Goal: Navigation & Orientation: Find specific page/section

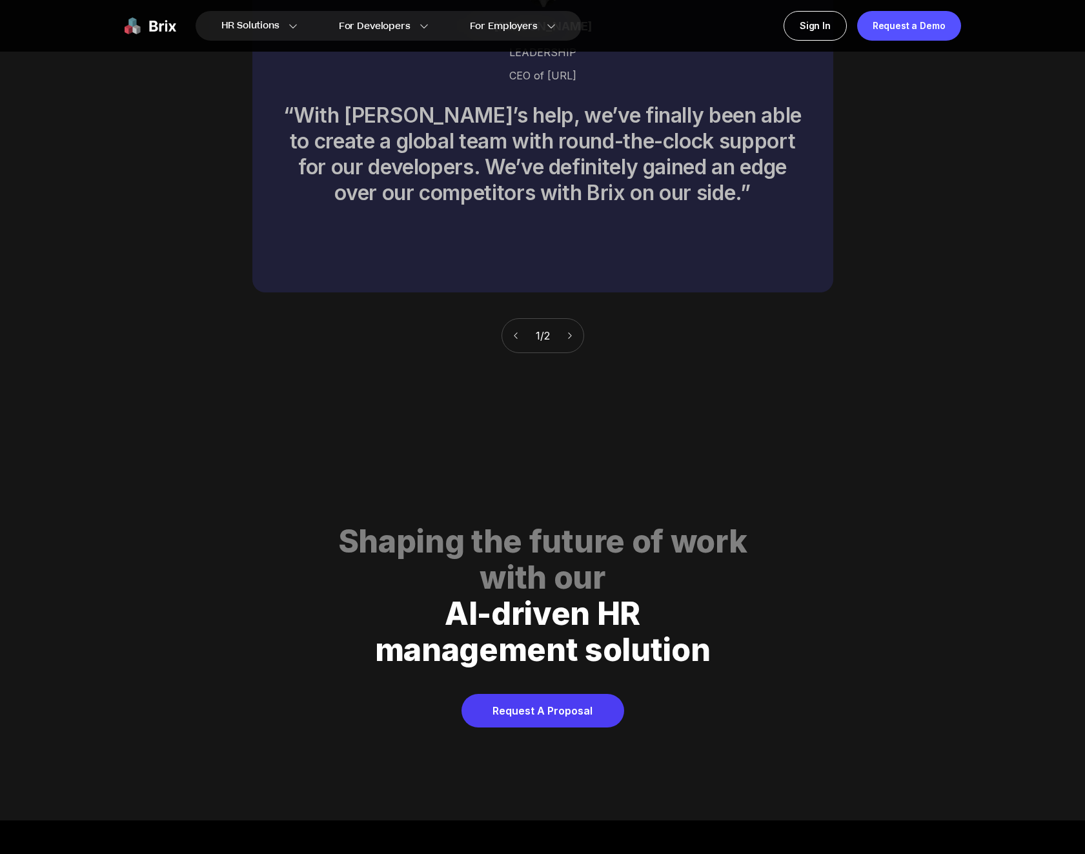
scroll to position [5873, 0]
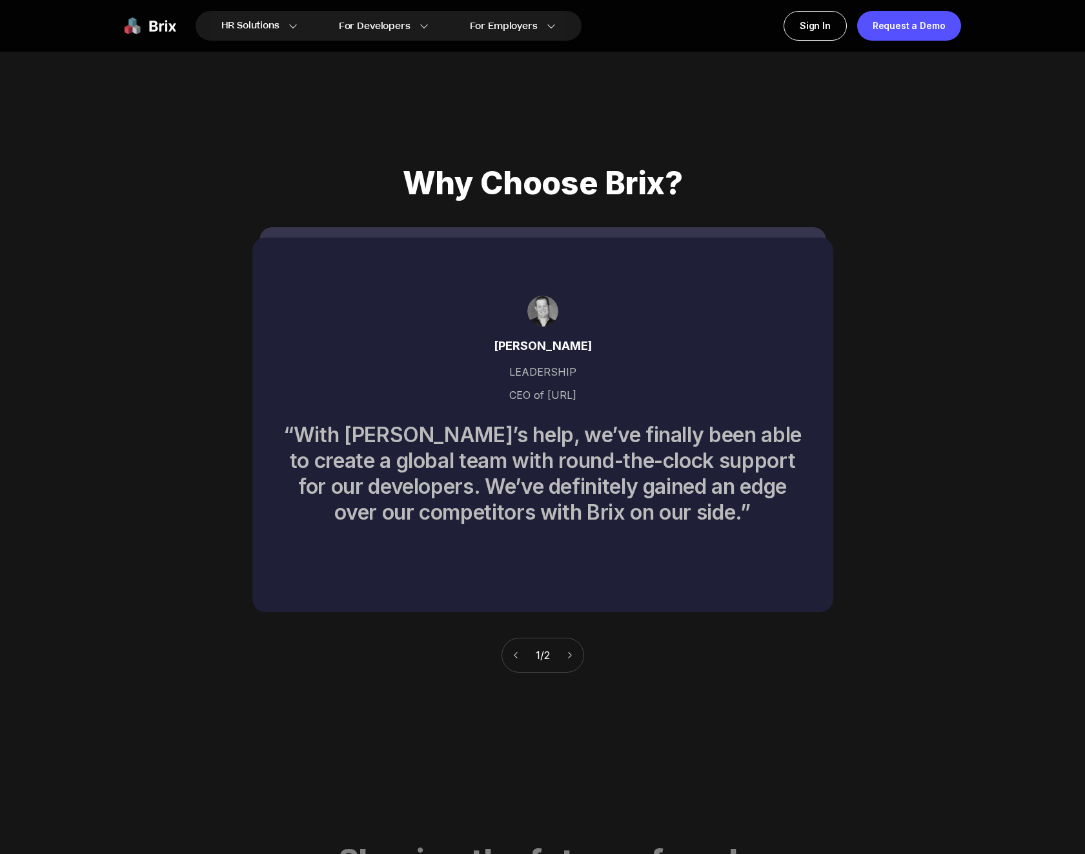
drag, startPoint x: 562, startPoint y: 636, endPoint x: 569, endPoint y: 637, distance: 7.1
click at [562, 638] on div "1 / 2" at bounding box center [542, 655] width 83 height 35
click at [569, 650] on icon at bounding box center [569, 654] width 9 height 9
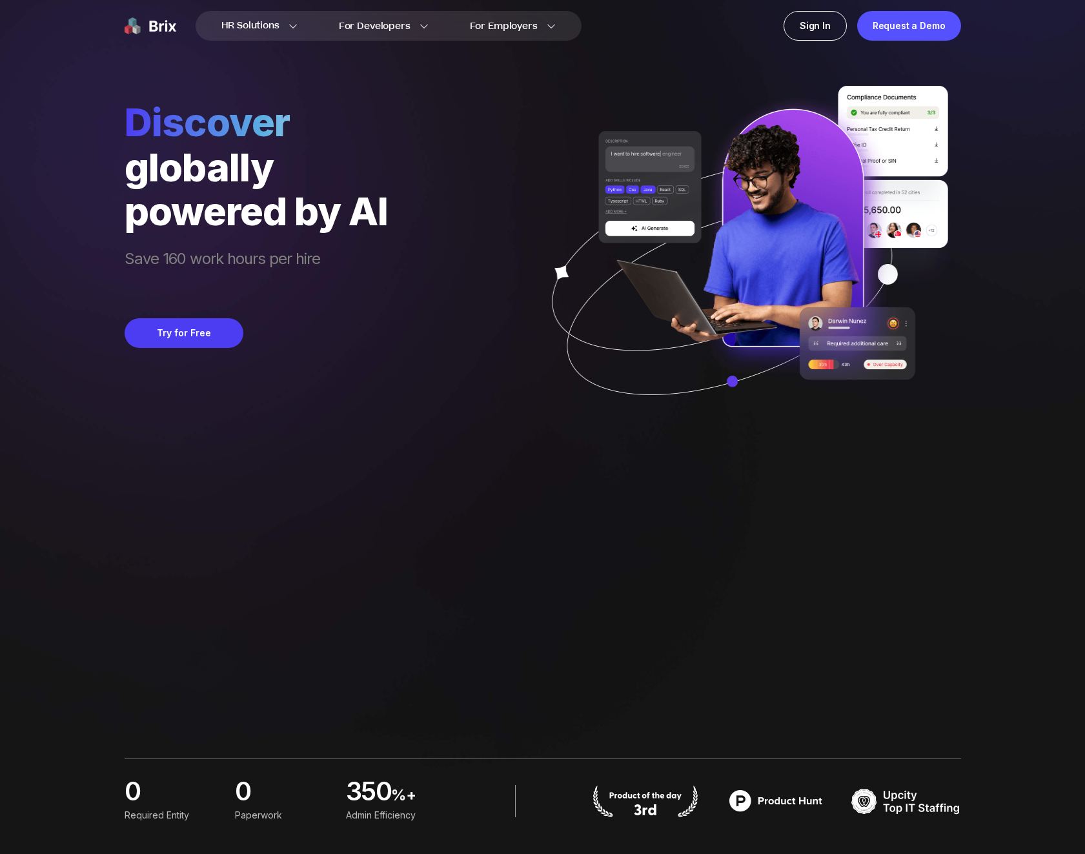
scroll to position [0, 0]
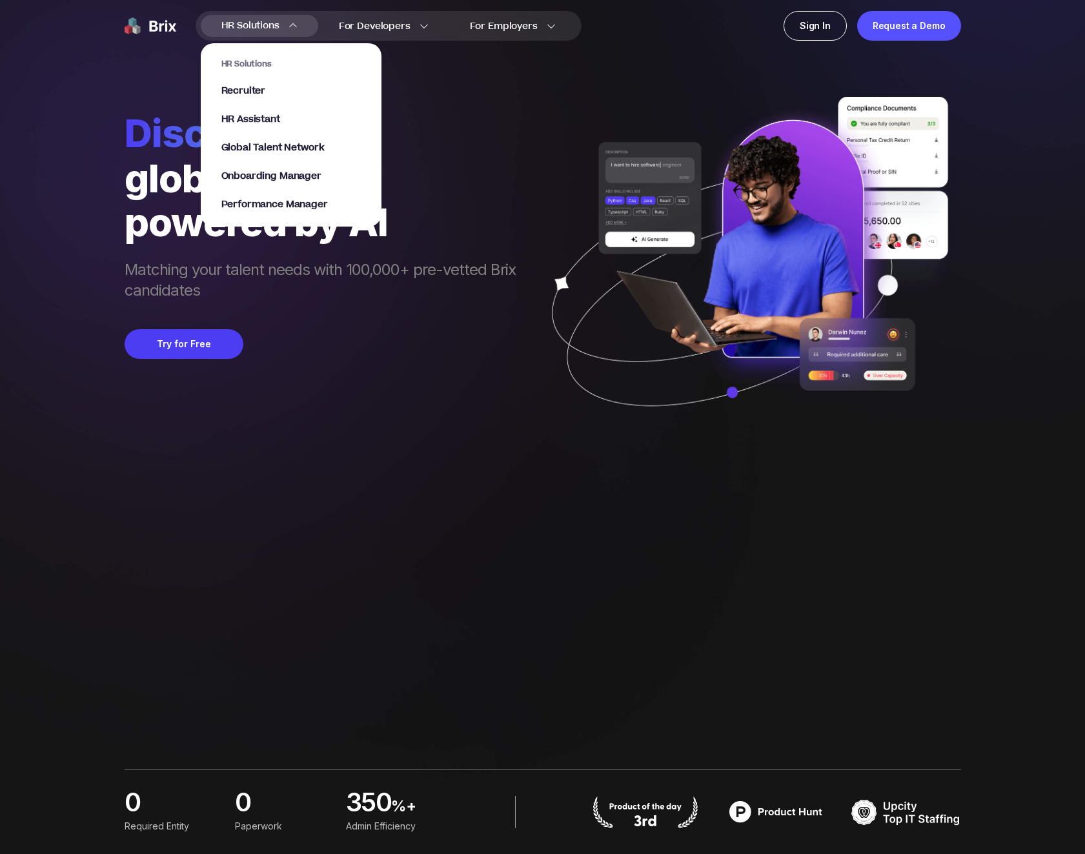
click at [291, 30] on section "HR Solutions Recruiter HR Assistant Global Talent Network Onboarding Manager Pe…" at bounding box center [291, 128] width 181 height 196
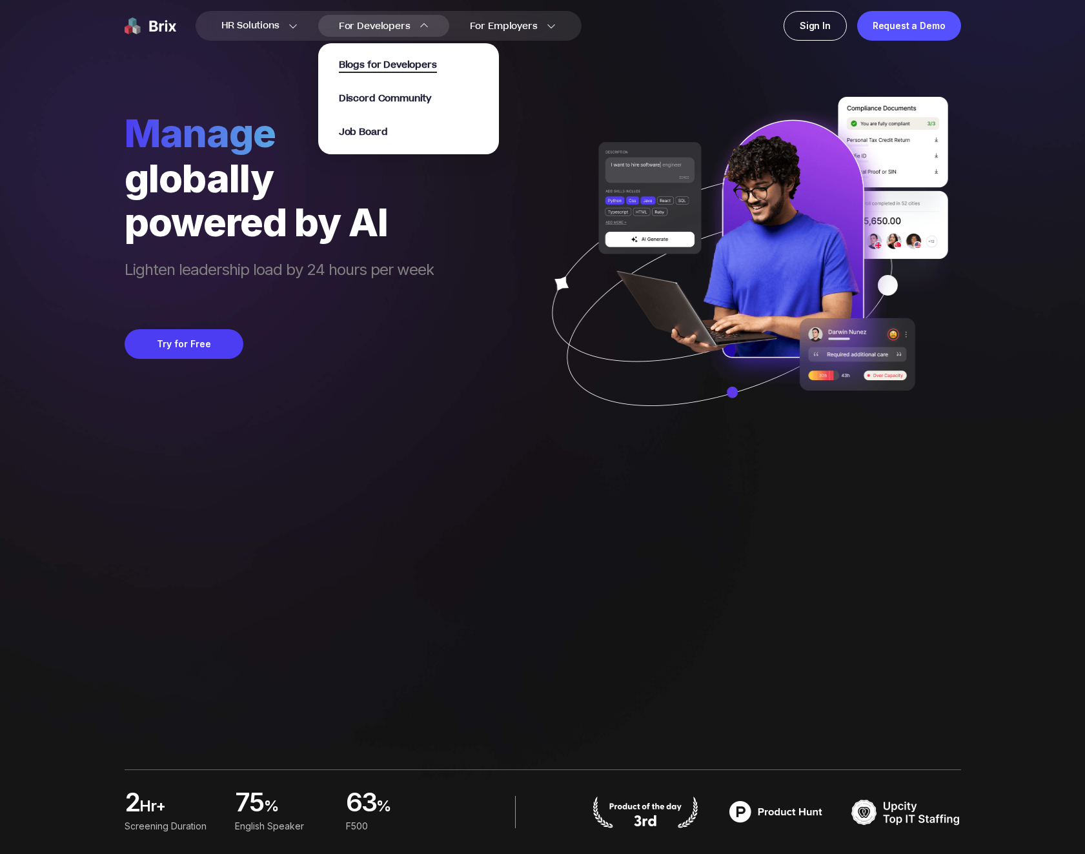
click at [383, 62] on span "Blogs for Developers" at bounding box center [388, 65] width 98 height 15
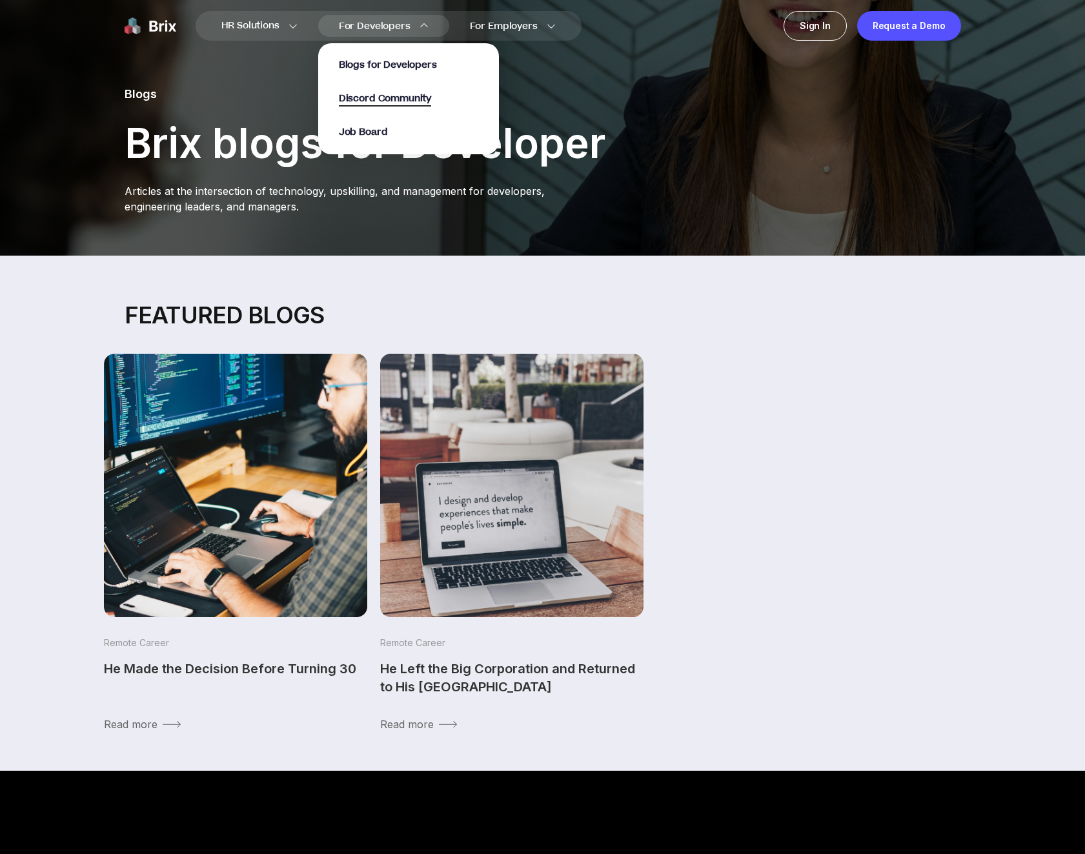
click at [380, 97] on span "Discord Community" at bounding box center [385, 99] width 92 height 15
click at [372, 134] on span "Job Board" at bounding box center [363, 132] width 49 height 15
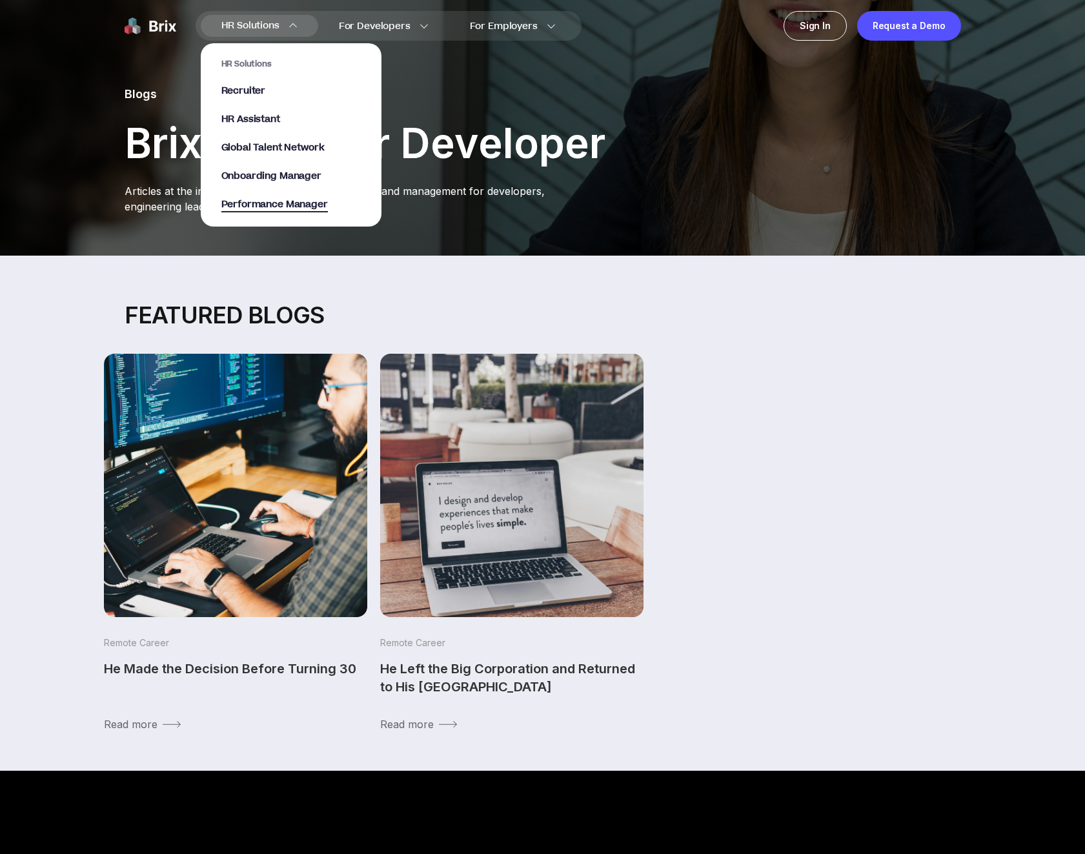
click at [277, 204] on span "Performance Manager" at bounding box center [274, 204] width 106 height 15
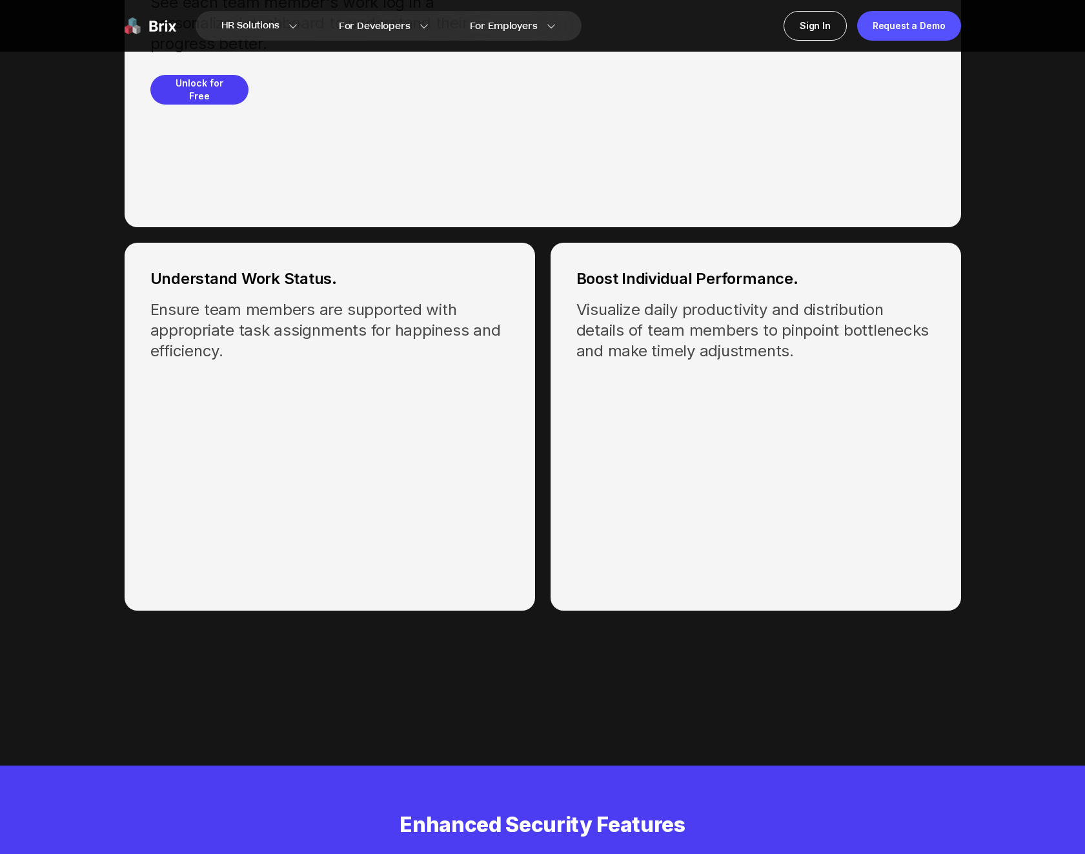
scroll to position [3871, 0]
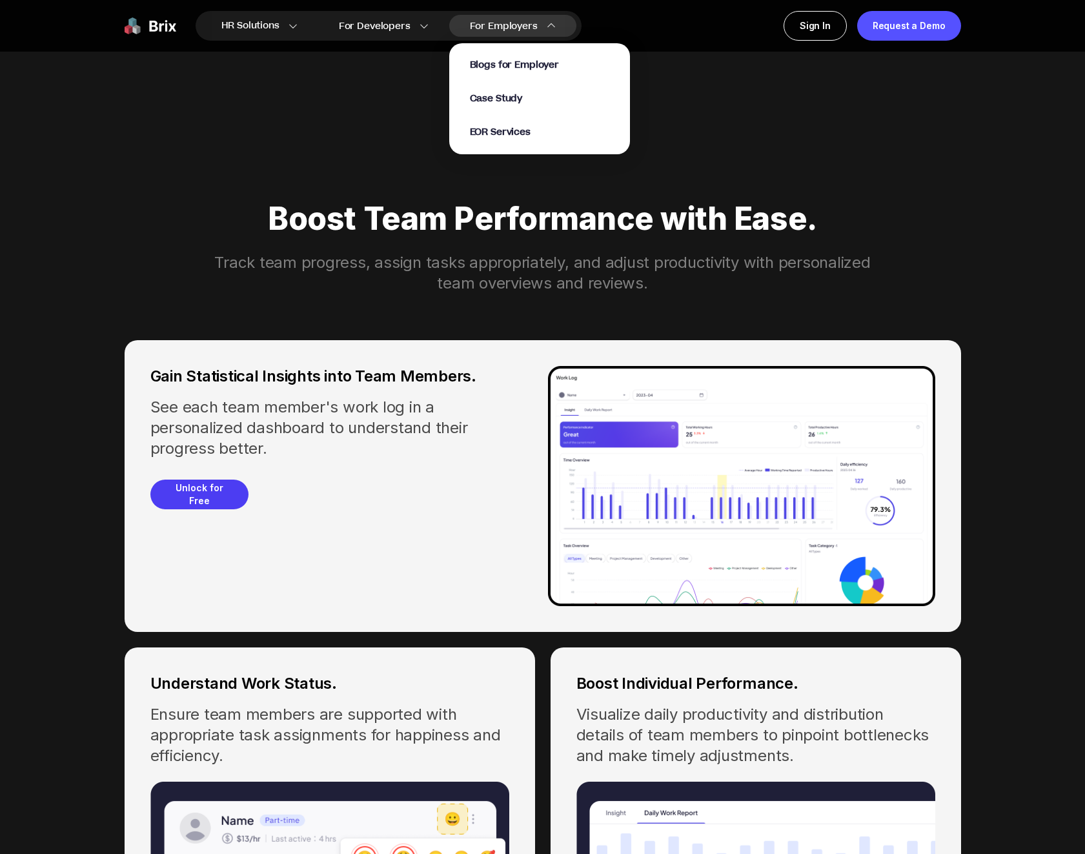
click at [550, 29] on img at bounding box center [551, 25] width 9 height 9
click at [516, 100] on span "Case Study" at bounding box center [496, 99] width 53 height 15
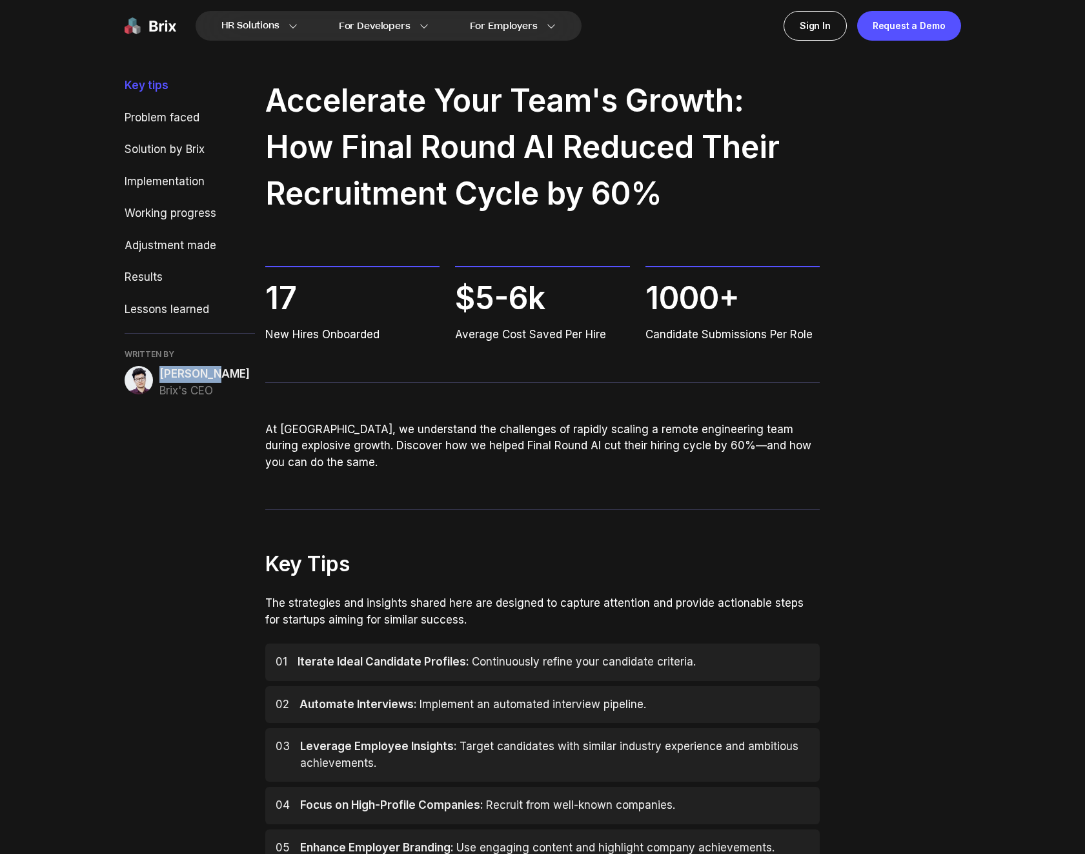
drag, startPoint x: 210, startPoint y: 376, endPoint x: 161, endPoint y: 377, distance: 49.7
click at [161, 377] on span "[PERSON_NAME]" at bounding box center [204, 374] width 90 height 17
copy span "[PERSON_NAME]"
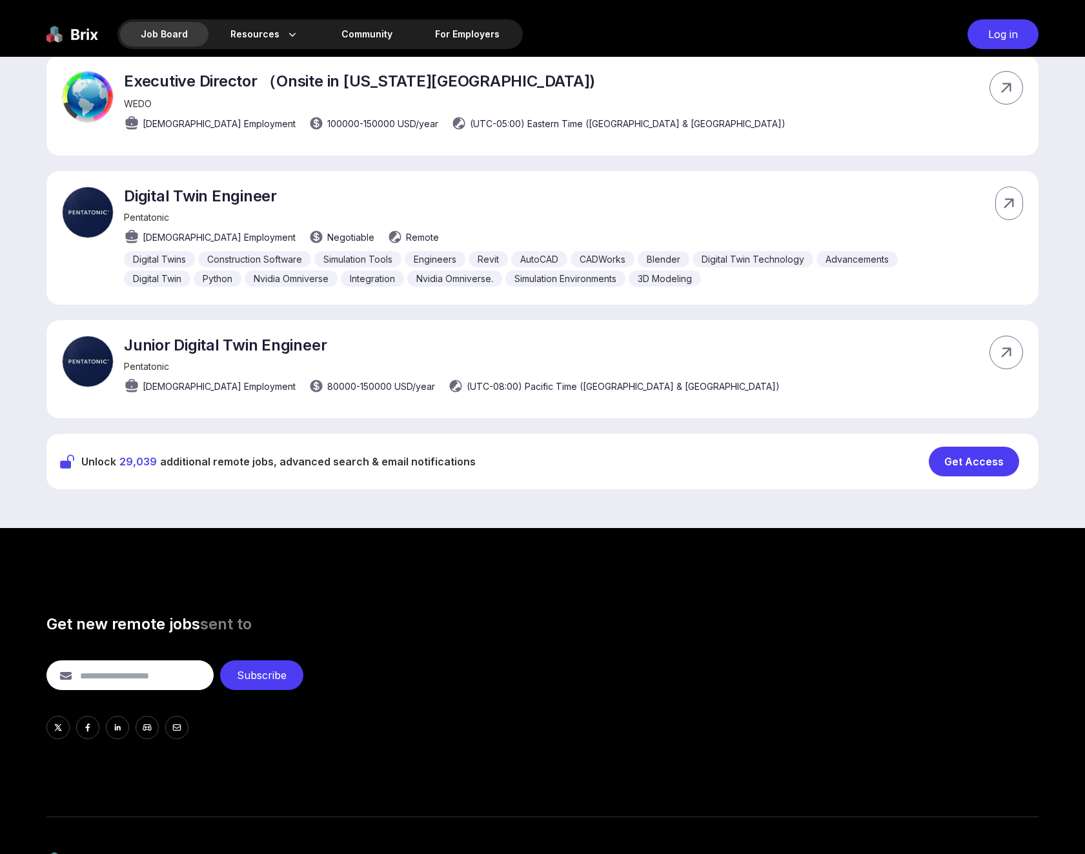
scroll to position [8338, 0]
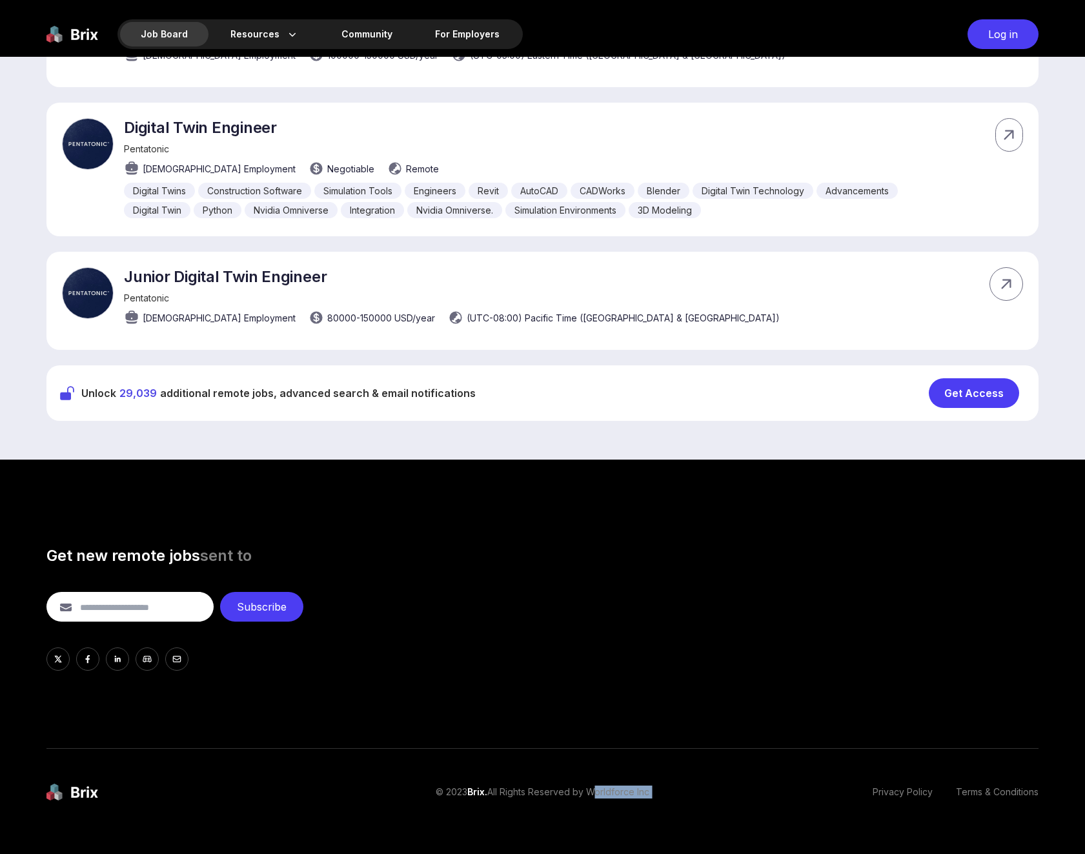
drag, startPoint x: 589, startPoint y: 761, endPoint x: 661, endPoint y: 767, distance: 73.2
click at [661, 777] on div "© 2023 Brix. All Rights Reserved by Worldforce Inc Privacy Policy Terms & Condi…" at bounding box center [751, 792] width 574 height 30
copy p "Worldforce Inc"
click at [389, 41] on div "Community" at bounding box center [367, 34] width 92 height 25
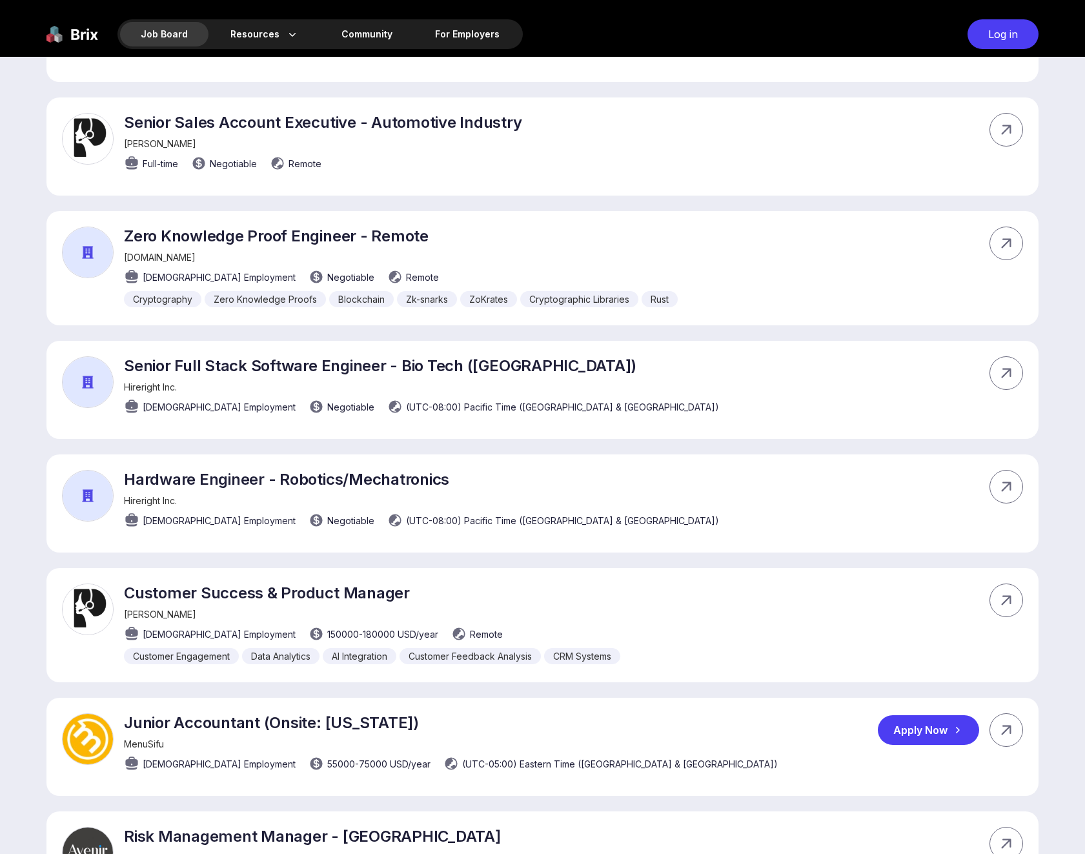
scroll to position [0, 0]
